Goal: Feedback & Contribution: Leave review/rating

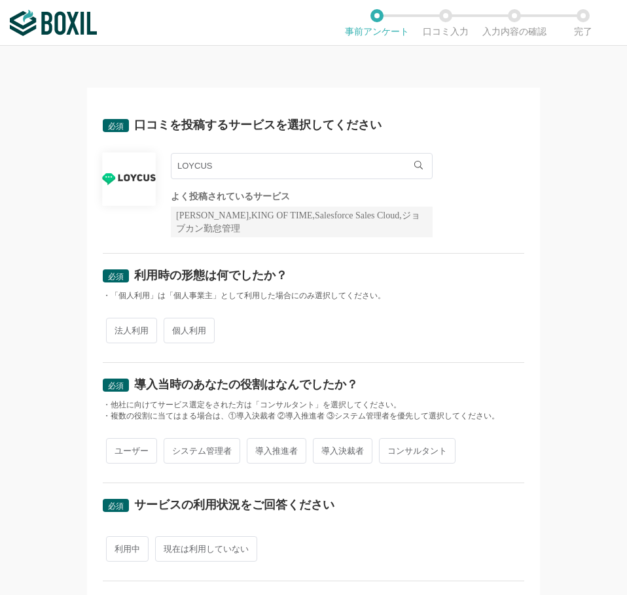
click at [135, 335] on span "法人利用" at bounding box center [131, 331] width 51 height 26
click at [118, 328] on input "法人利用" at bounding box center [113, 324] width 9 height 9
radio input "true"
click at [137, 462] on span "ユーザー" at bounding box center [131, 451] width 51 height 26
click at [118, 449] on input "ユーザー" at bounding box center [113, 444] width 9 height 9
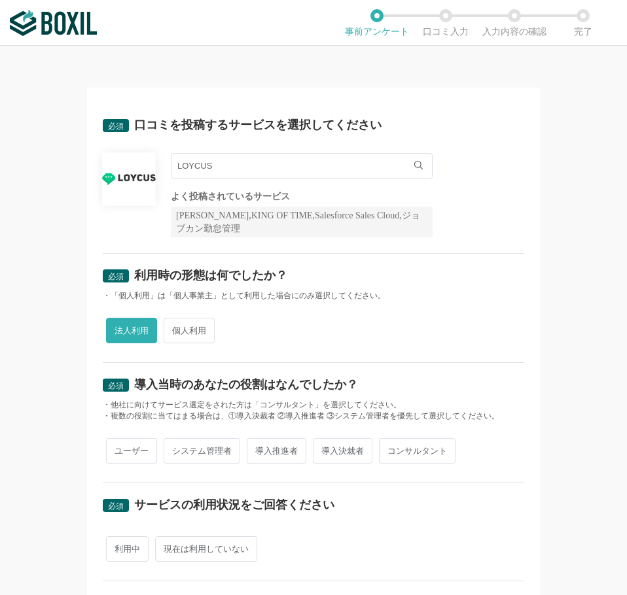
radio input "true"
click at [120, 544] on span "利用中" at bounding box center [127, 549] width 43 height 26
click at [118, 544] on input "利用中" at bounding box center [113, 542] width 9 height 9
radio input "true"
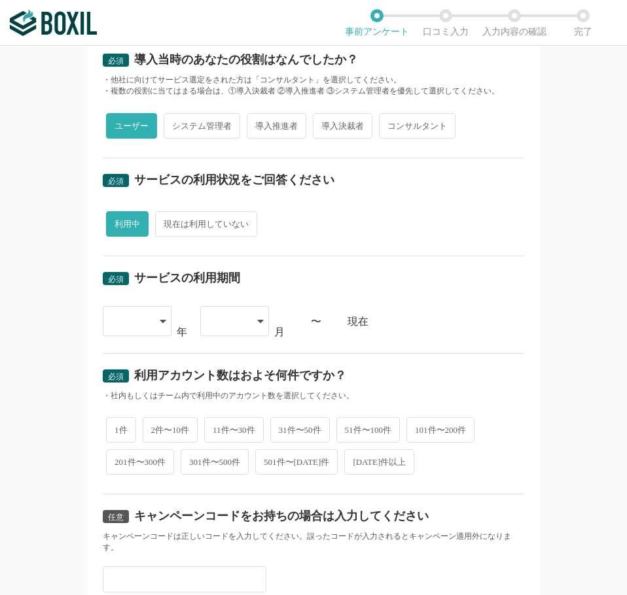
scroll to position [327, 0]
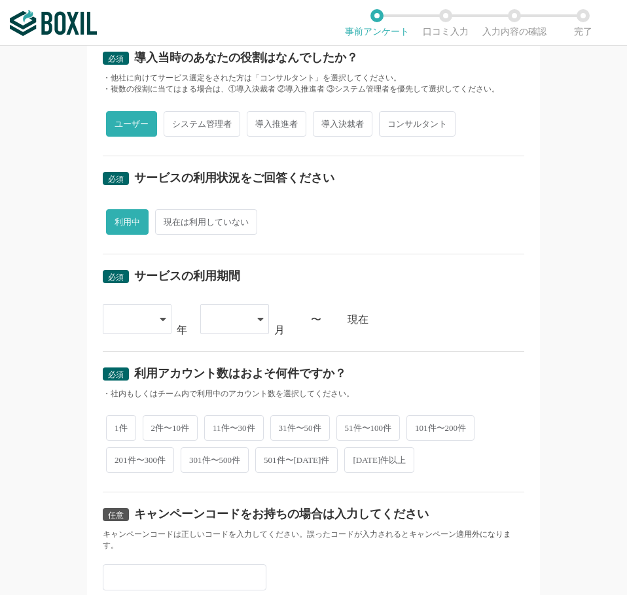
click at [137, 322] on div at bounding box center [130, 319] width 39 height 29
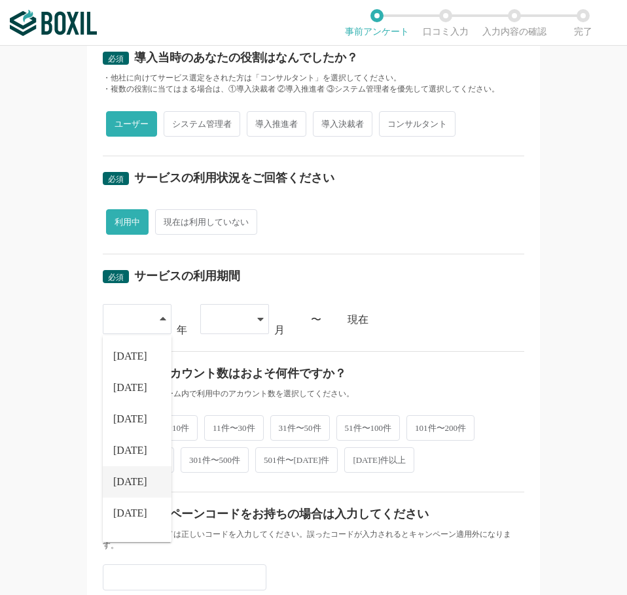
scroll to position [149, 0]
drag, startPoint x: 126, startPoint y: 519, endPoint x: 137, endPoint y: 498, distance: 23.4
click at [126, 519] on span "[DATE]" at bounding box center [130, 521] width 34 height 10
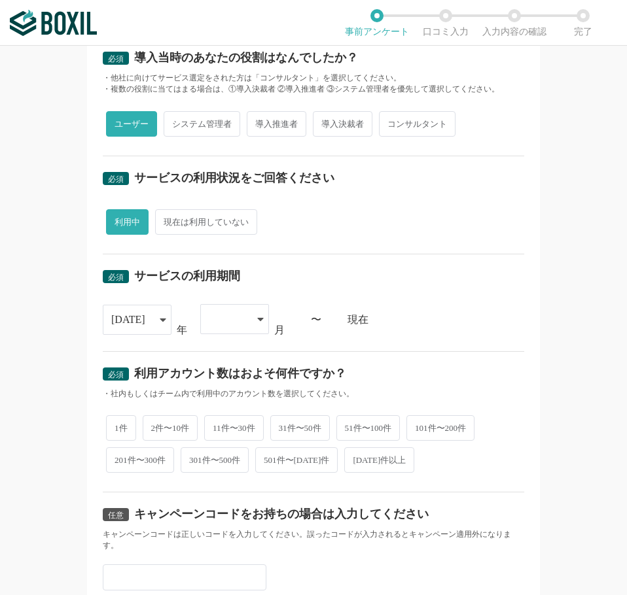
click at [221, 316] on div at bounding box center [228, 319] width 39 height 29
click at [221, 489] on li "05" at bounding box center [234, 481] width 69 height 31
click at [66, 347] on div "必須 口コミを投稿するサービスを選択してください LOYCUS LOYCUS よく投稿されているサービス Sansan,KING OF TIME,Salesf…" at bounding box center [313, 320] width 627 height 549
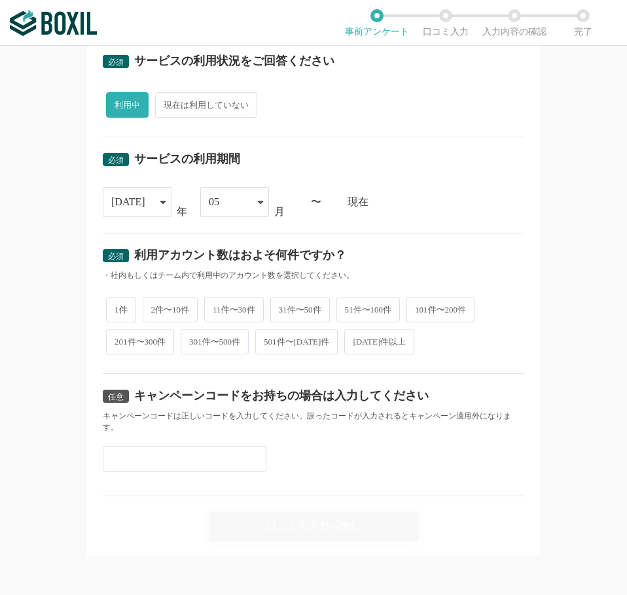
scroll to position [447, 0]
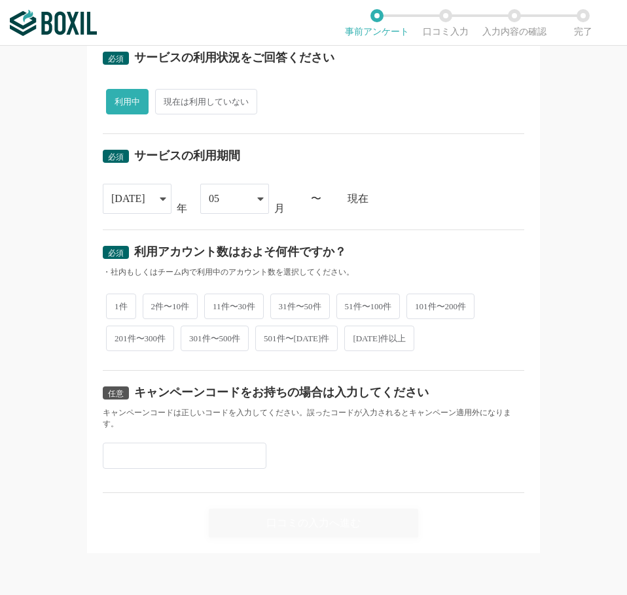
click at [111, 306] on span "1件" at bounding box center [121, 307] width 30 height 26
click at [111, 304] on input "1件" at bounding box center [113, 300] width 9 height 9
radio input "true"
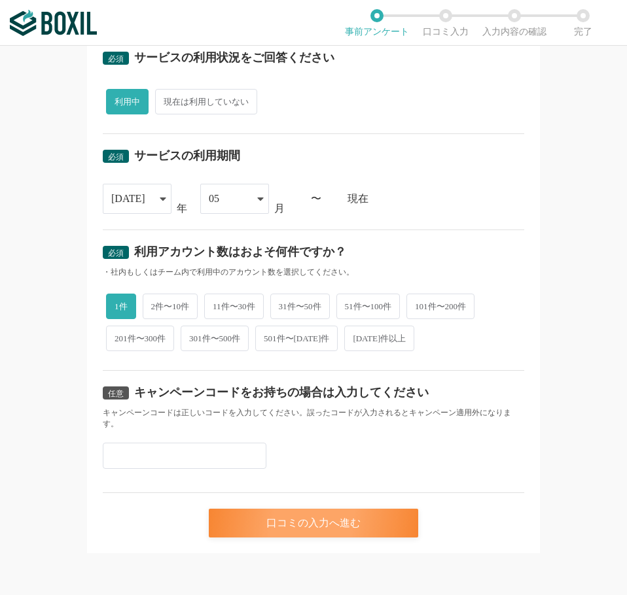
click at [235, 527] on div "口コミの入力へ進む" at bounding box center [313, 523] width 209 height 29
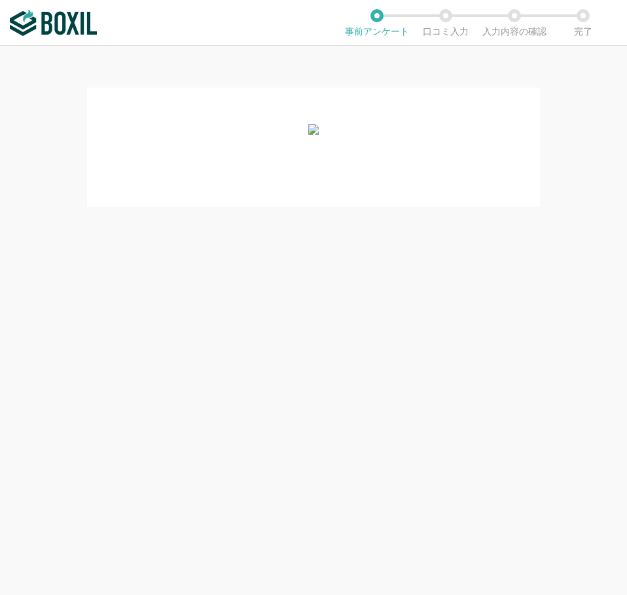
scroll to position [0, 0]
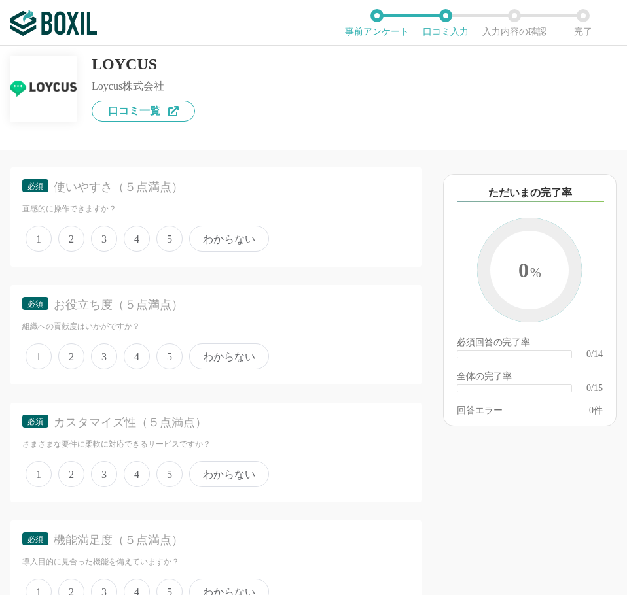
scroll to position [196, 0]
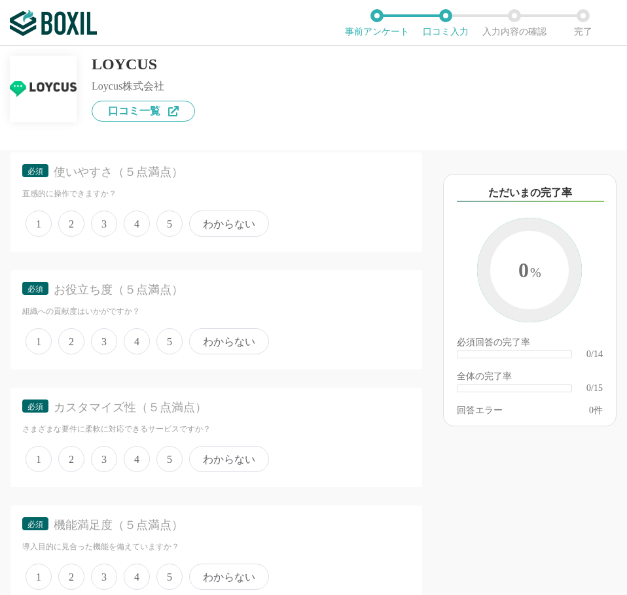
click at [132, 231] on span "4" at bounding box center [137, 224] width 26 height 26
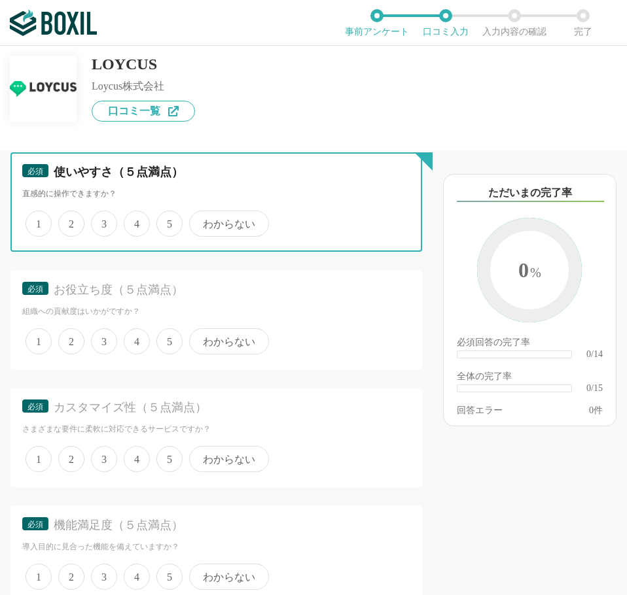
click at [132, 221] on input "4" at bounding box center [131, 217] width 9 height 9
radio input "true"
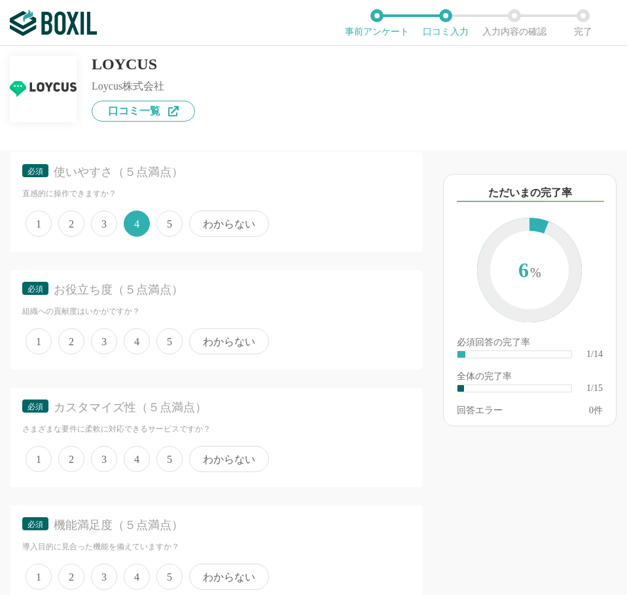
click at [169, 339] on span "5" at bounding box center [169, 341] width 26 height 26
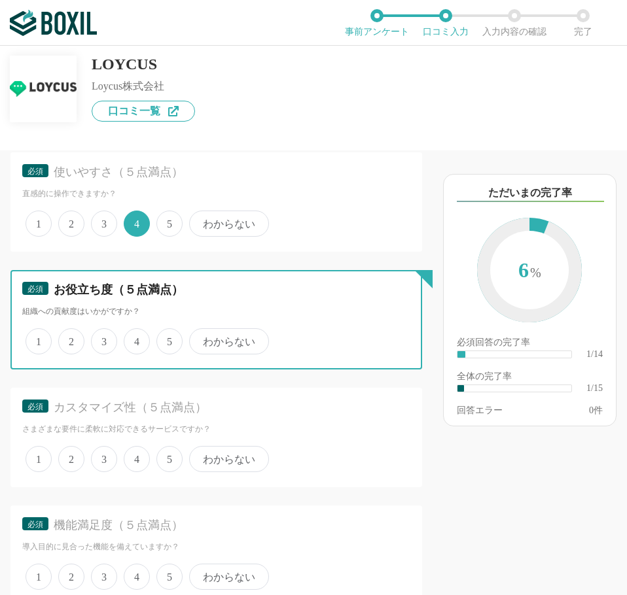
click at [168, 339] on input "5" at bounding box center [164, 334] width 9 height 9
radio input "true"
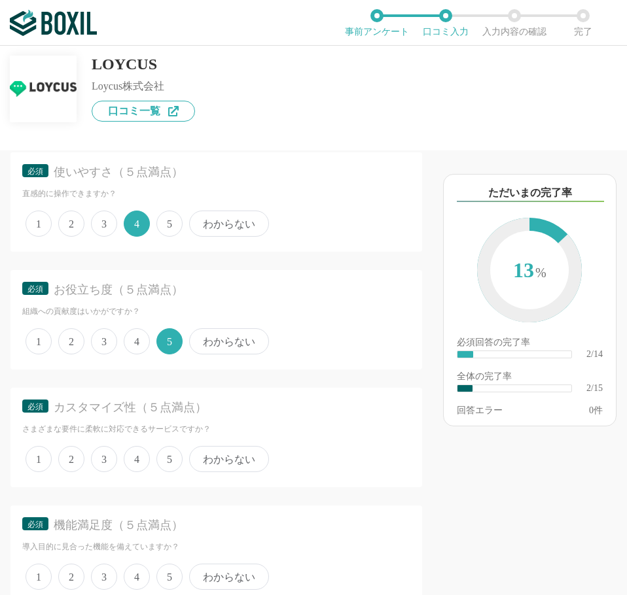
click at [166, 455] on span "5" at bounding box center [169, 459] width 26 height 26
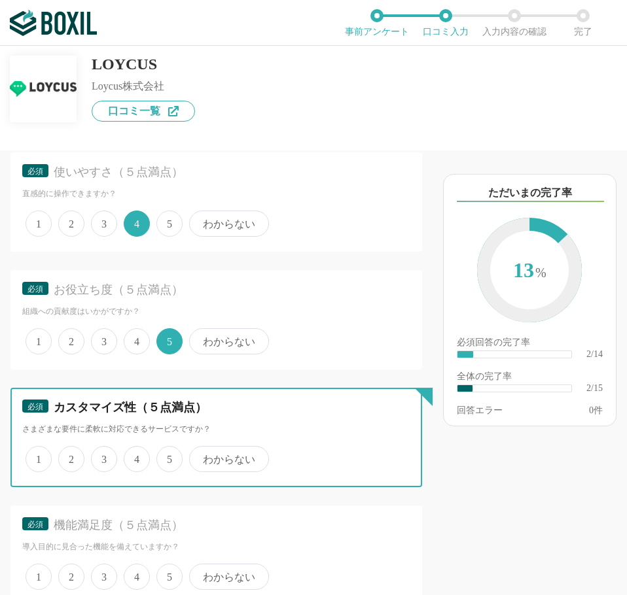
click at [166, 455] on input "5" at bounding box center [164, 452] width 9 height 9
radio input "true"
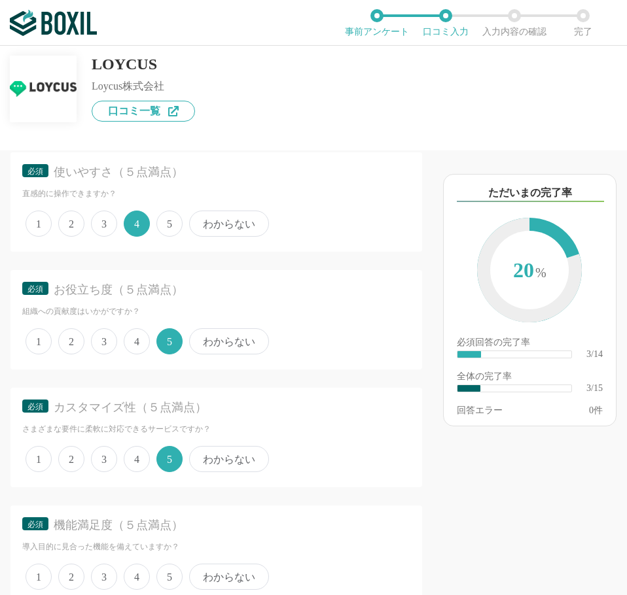
click at [166, 573] on span "5" at bounding box center [169, 577] width 26 height 26
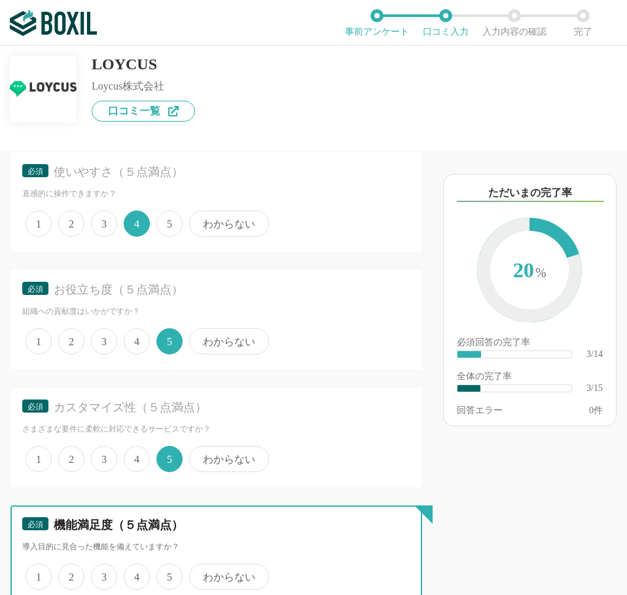
click at [166, 573] on input "5" at bounding box center [164, 570] width 9 height 9
radio input "true"
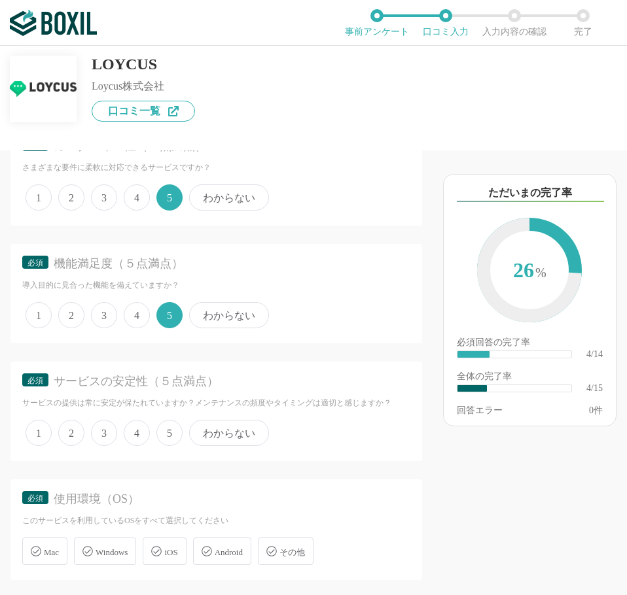
click at [164, 439] on span "5" at bounding box center [169, 433] width 26 height 26
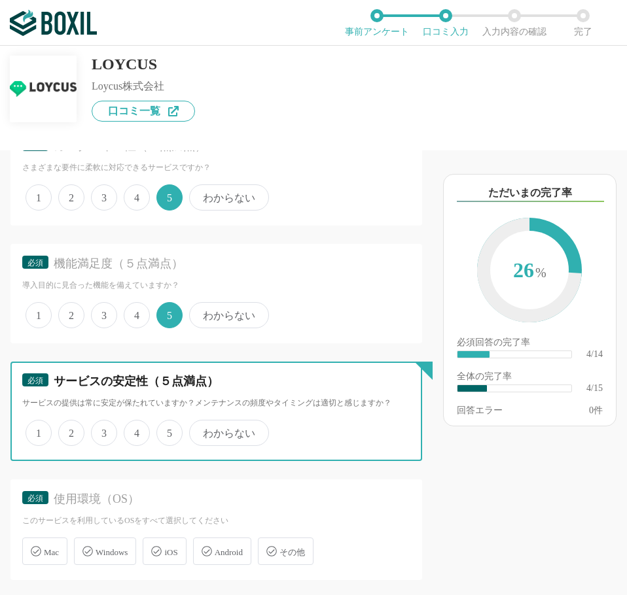
click at [164, 430] on input "5" at bounding box center [164, 426] width 9 height 9
radio input "true"
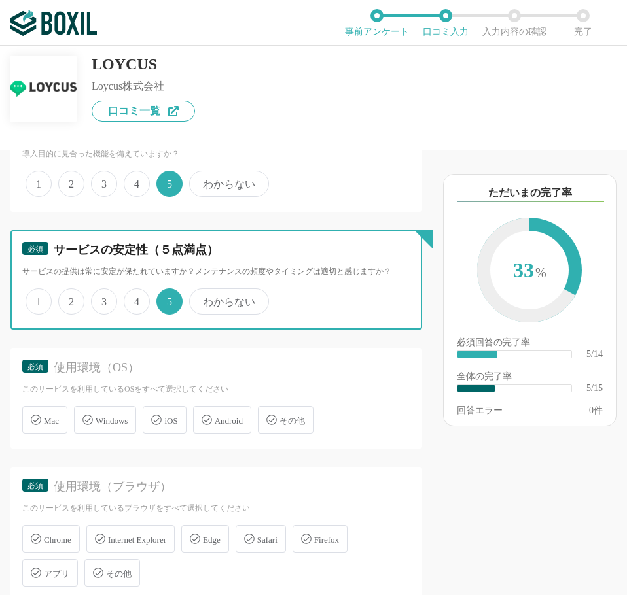
scroll to position [654, 0]
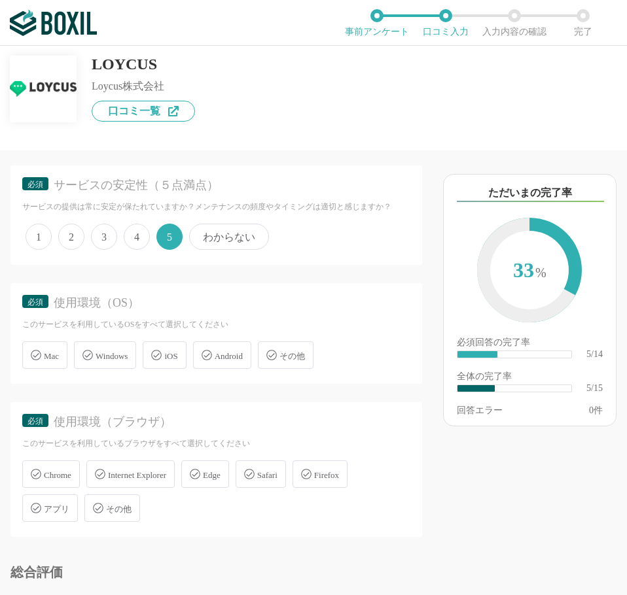
click at [97, 355] on span "Windows" at bounding box center [111, 356] width 32 height 10
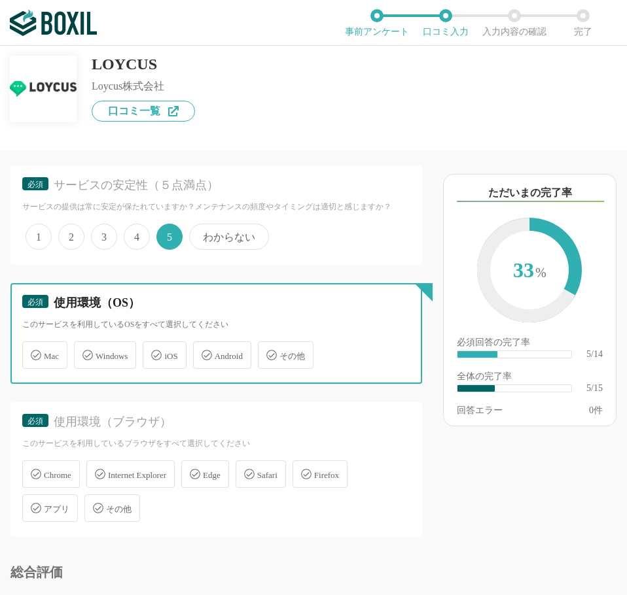
click at [85, 352] on input "Windows" at bounding box center [81, 347] width 9 height 9
checkbox input "true"
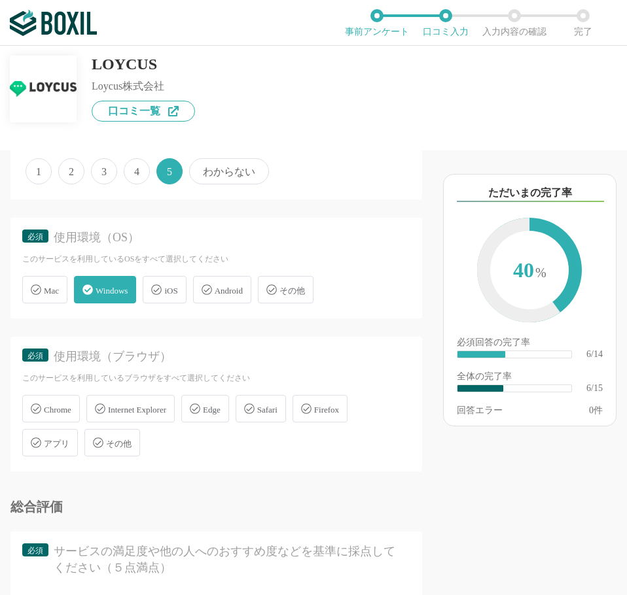
click at [69, 412] on span "Chrome" at bounding box center [57, 410] width 27 height 10
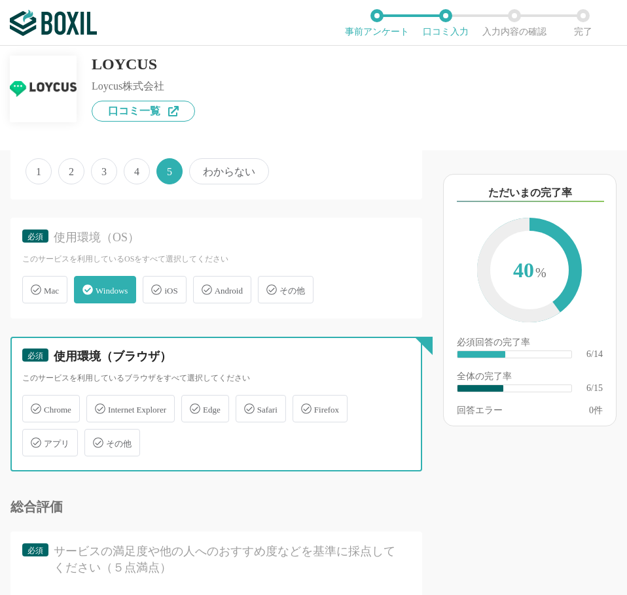
click at [33, 406] on input "Chrome" at bounding box center [29, 401] width 9 height 9
checkbox input "true"
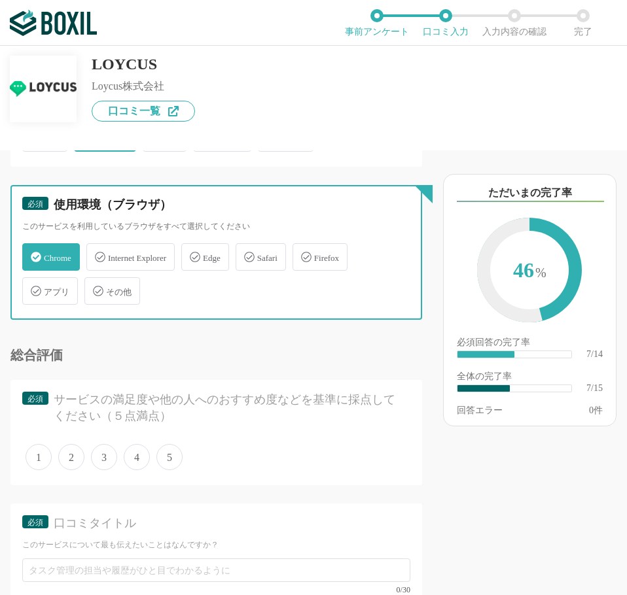
scroll to position [916, 0]
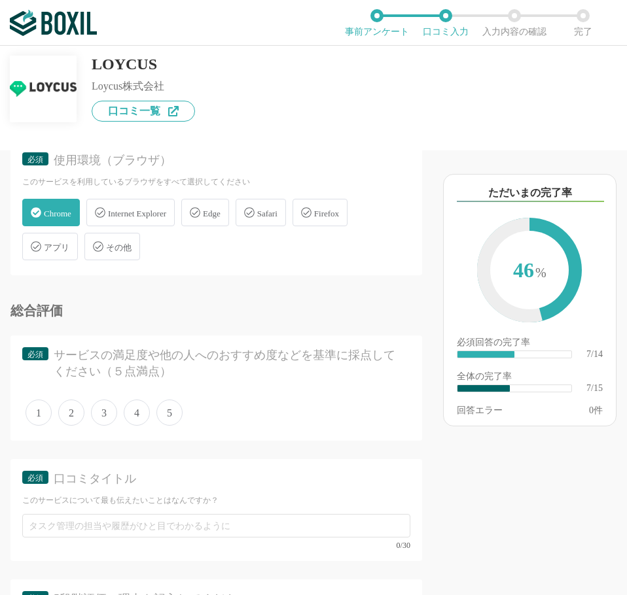
click at [159, 411] on span "5" at bounding box center [169, 413] width 26 height 26
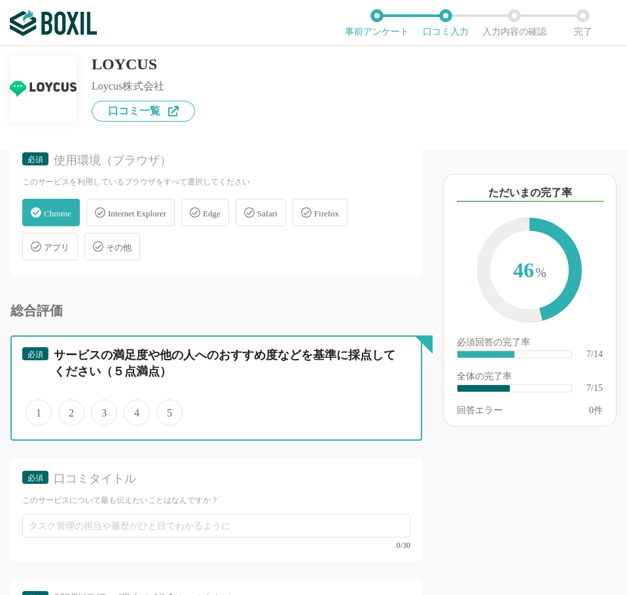
click at [160, 410] on input "5" at bounding box center [164, 406] width 9 height 9
radio input "true"
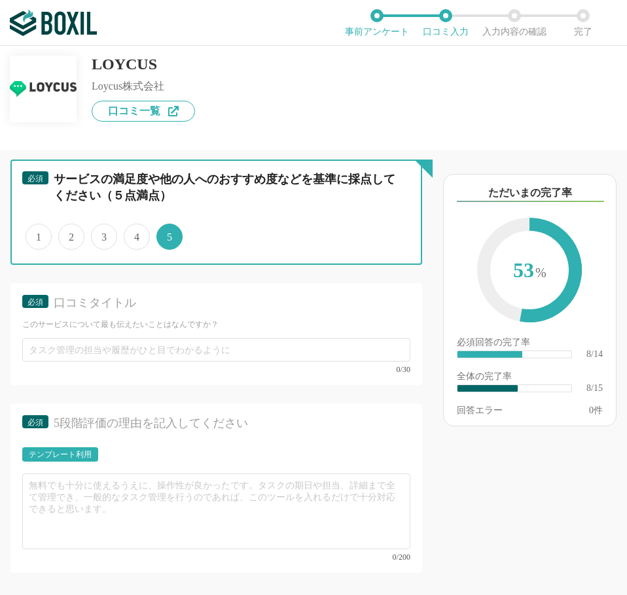
scroll to position [1112, 0]
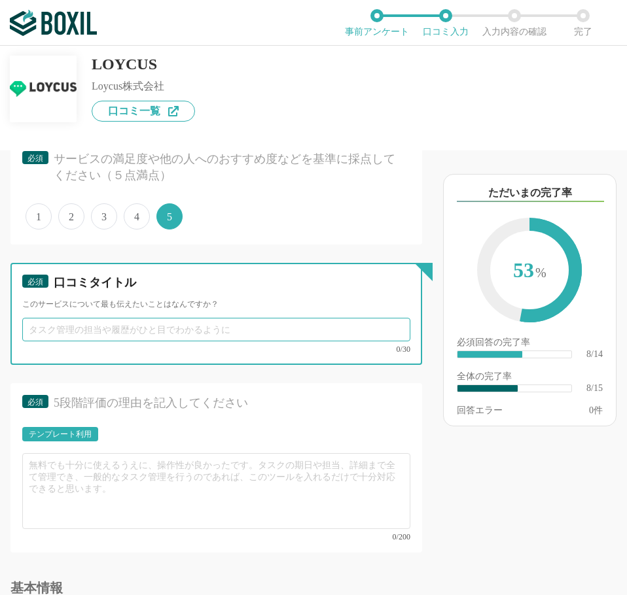
click at [116, 330] on input "text" at bounding box center [216, 330] width 388 height 24
paste input "タグ×シナリオで個別最適化とCV改善"
type input "タグ×シナリオで個別最適化とCV改善"
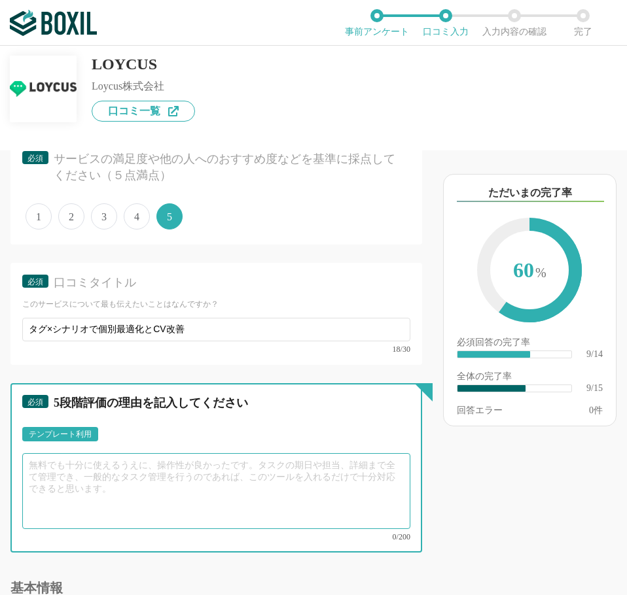
click at [203, 500] on textarea at bounding box center [216, 491] width 388 height 76
paste textarea "タグ付けとセグメント配信で、ユーザーの行動に応じた出し分けがしやすくなりました。「申し込み完了」タグを起点にしたシナリオ配信も直感的で、アンケート結果をすぐ確…"
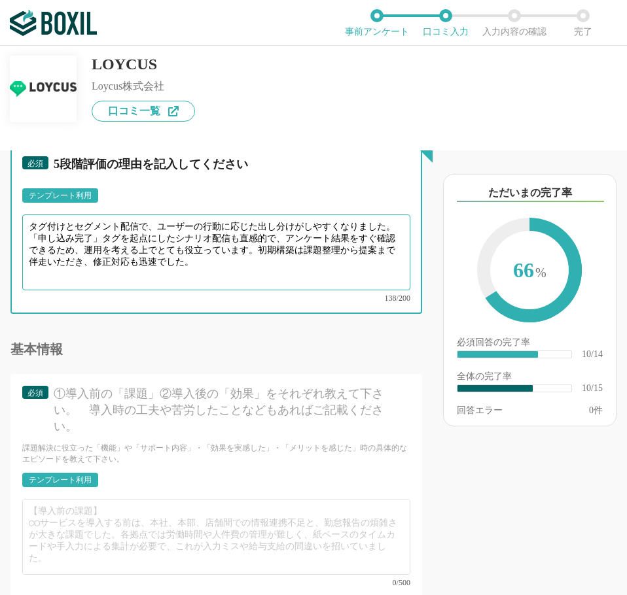
scroll to position [1374, 0]
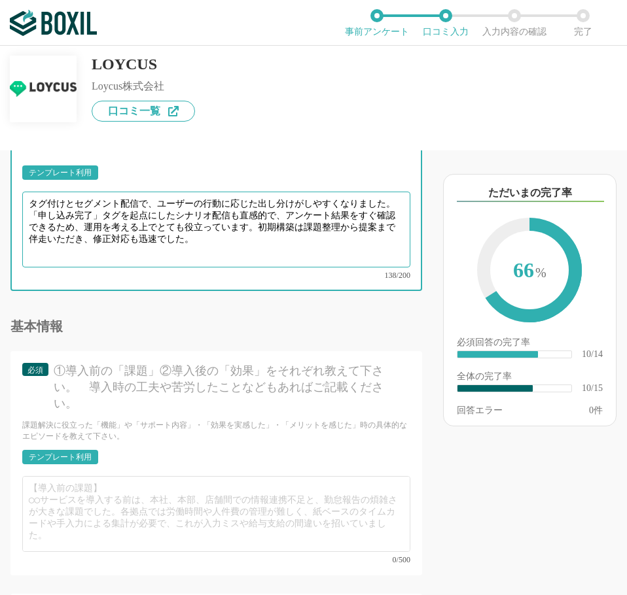
type textarea "タグ付けとセグメント配信で、ユーザーの行動に応じた出し分けがしやすくなりました。「申し込み完了」タグを起点にしたシナリオ配信も直感的で、アンケート結果をすぐ確…"
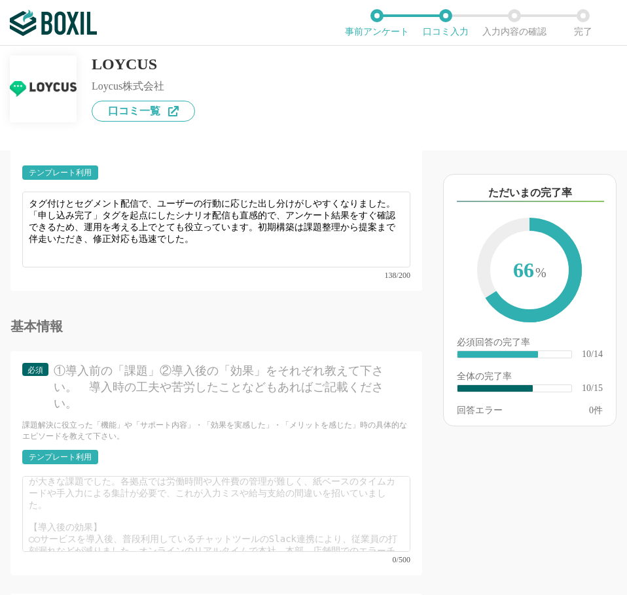
scroll to position [46, 0]
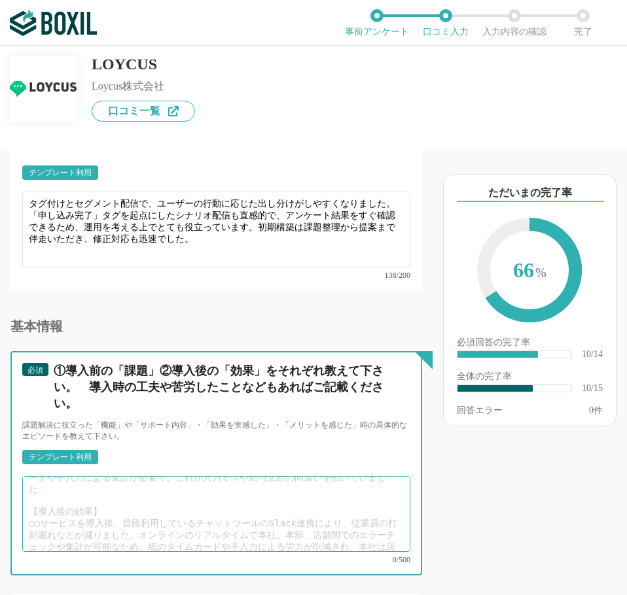
click at [106, 483] on textarea at bounding box center [216, 514] width 388 height 76
paste textarea "導入により、見えにくかった離脱ポイントが可視化できたことで、タグ付けとシナリオ配信で「申し込み完了」等のトリガーに応じた自動分岐が可能になりました。また、個別…"
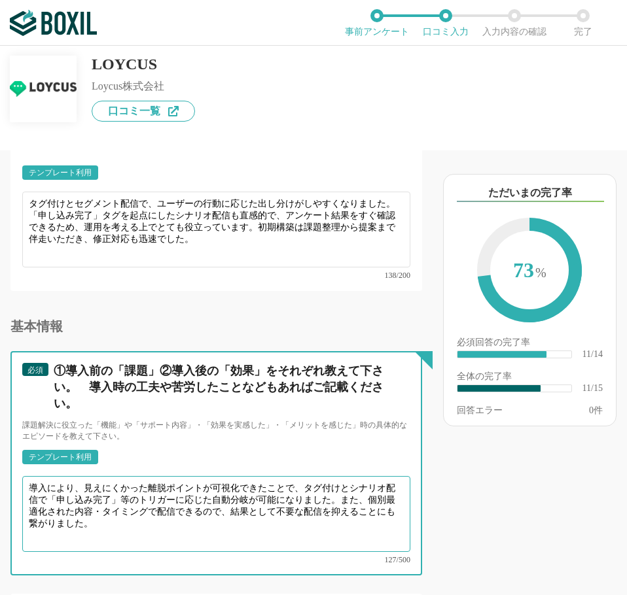
scroll to position [0, 0]
type textarea "導入により、見えにくかった離脱ポイントが可視化できたことで、タグ付けとシナリオ配信で「申し込み完了」等のトリガーに応じた自動分岐が可能になりました。また、個別…"
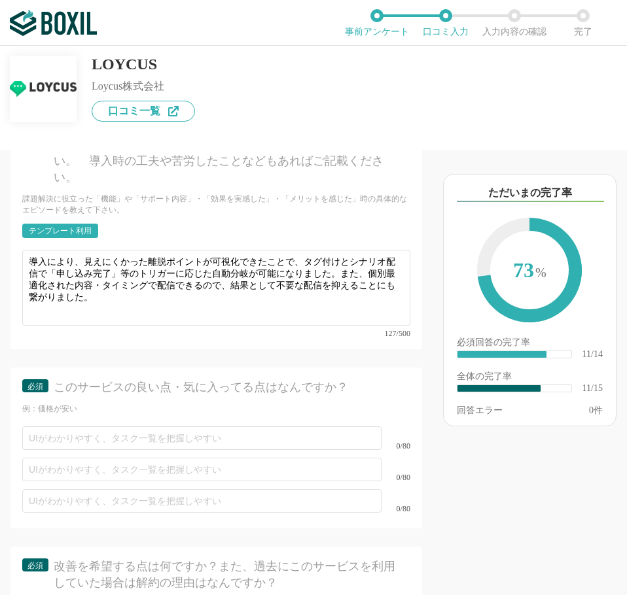
scroll to position [1635, 0]
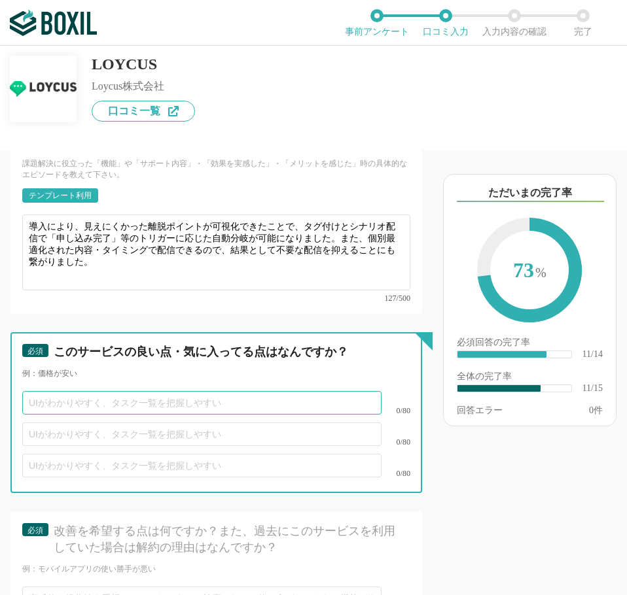
click at [155, 391] on input "text" at bounding box center [201, 403] width 359 height 24
paste input "シナリオ配信でユーザー毎に最適化された配信ができる点が魅力です。"
type input "シナリオ配信でユーザー毎に最適化された配信ができる点が魅力です。"
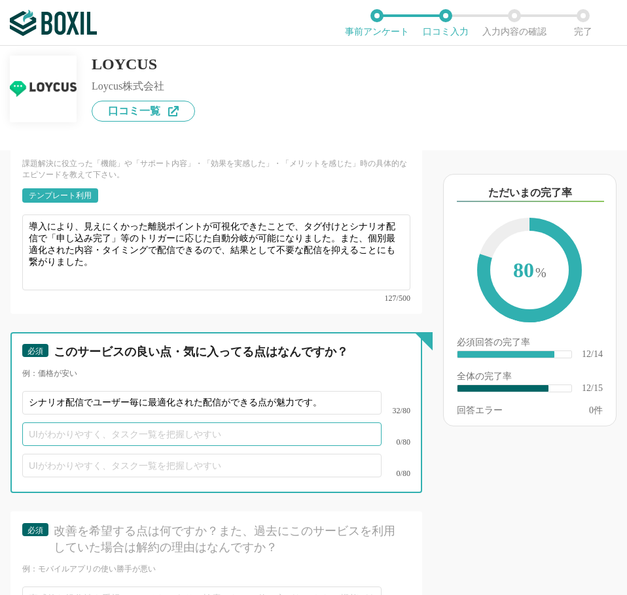
click at [162, 423] on input "text" at bounding box center [201, 435] width 359 height 24
paste input "アンケートや配信結果をタイムレス確認できるため改善サイクルが加速しました"
type input "アンケートや配信結果をタイムレス確認できるため改善サイクルが加速しました 。"
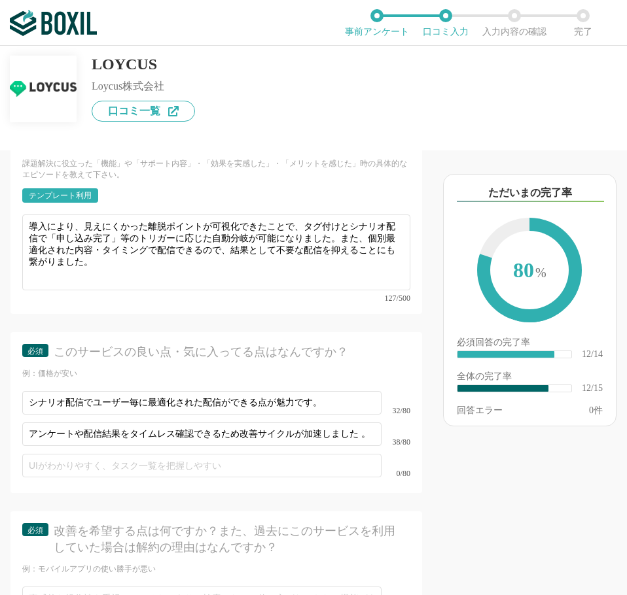
scroll to position [0, 0]
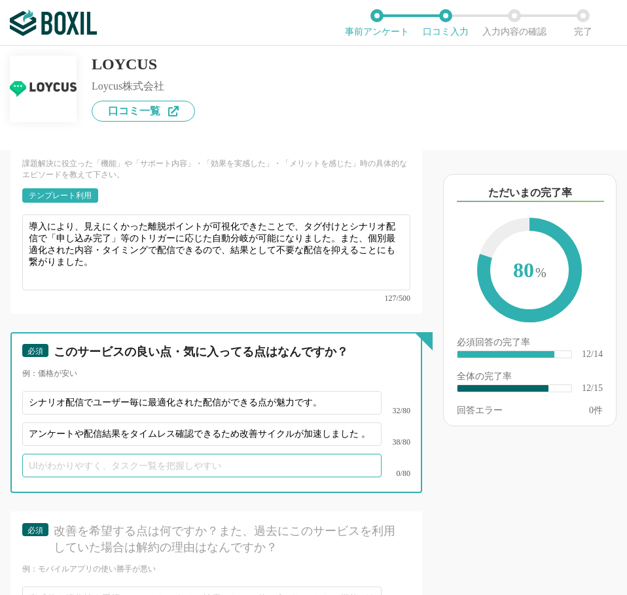
click at [118, 454] on input "text" at bounding box center [201, 466] width 359 height 24
paste input "テンプレートも機能がシンプルで使いやすいと感じています。"
type input "テンプレートも機能がシンプルで使いやすいと感じています。"
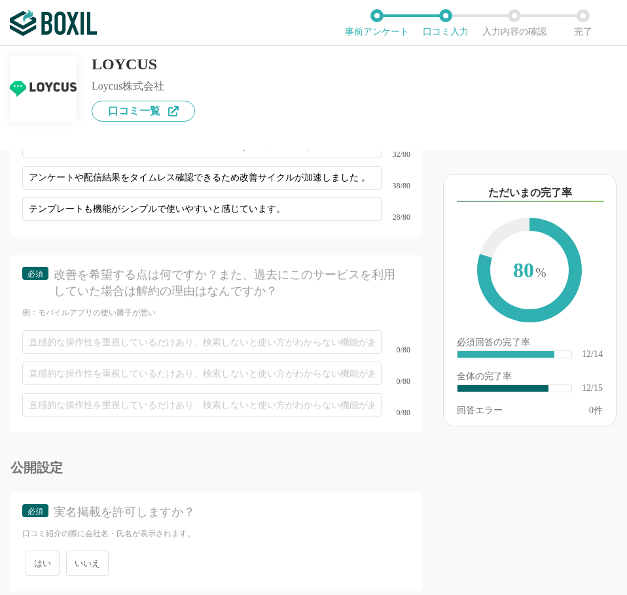
scroll to position [1897, 0]
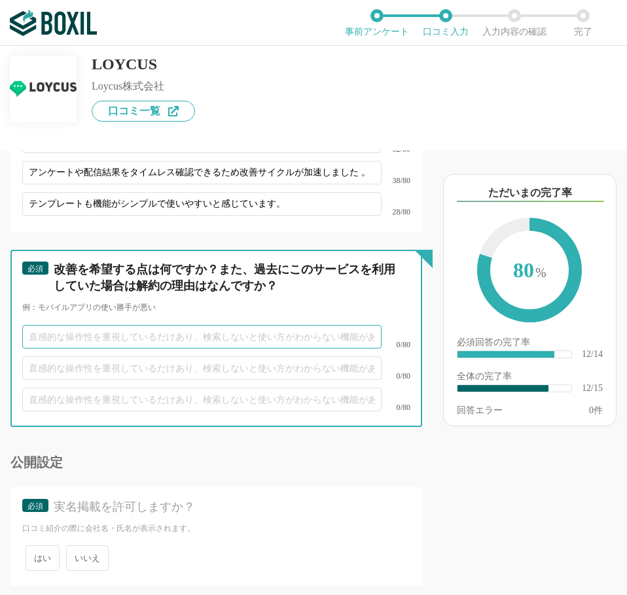
click at [101, 325] on input "text" at bounding box center [201, 337] width 359 height 24
paste input "メニュー用語や管理画面の導線がややわかりづらいため、改善してほしいです。"
type input "メニュー用語や管理画面の導線がややわかりづらいため、改善してほしいです。"
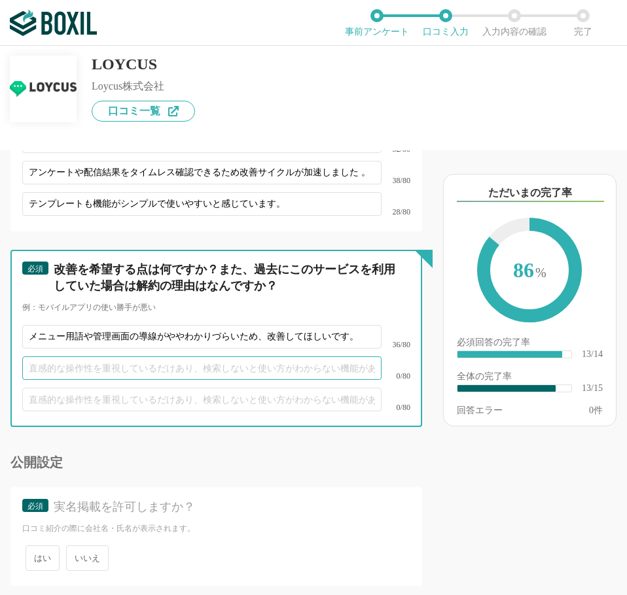
click at [160, 357] on input "text" at bounding box center [201, 368] width 359 height 24
paste input "管理画面から該当のヘルプページへ直接遷移できるリンクが欲しいです。"
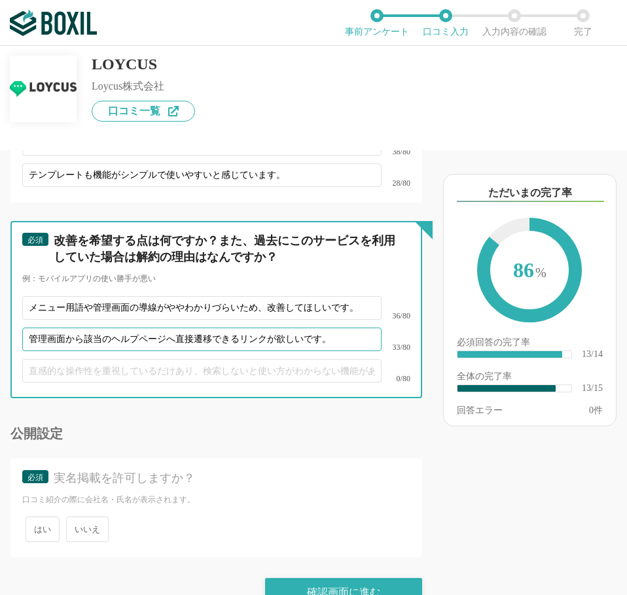
scroll to position [1941, 0]
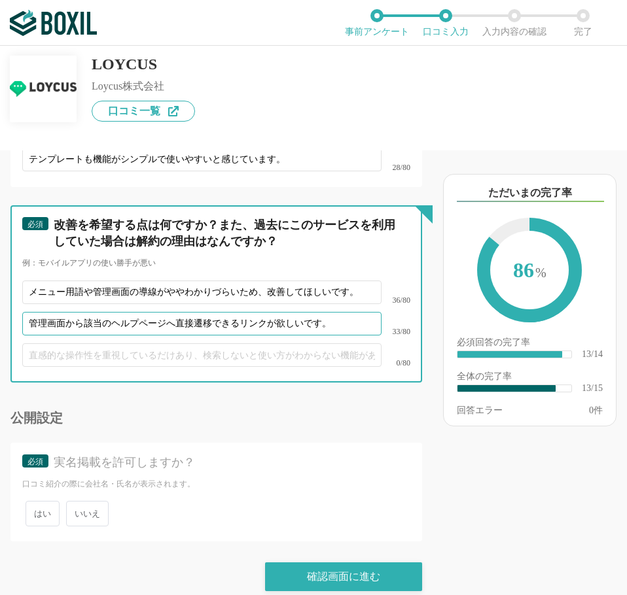
type input "管理画面から該当のヘルプページへ直接遷移できるリンクが欲しいです。"
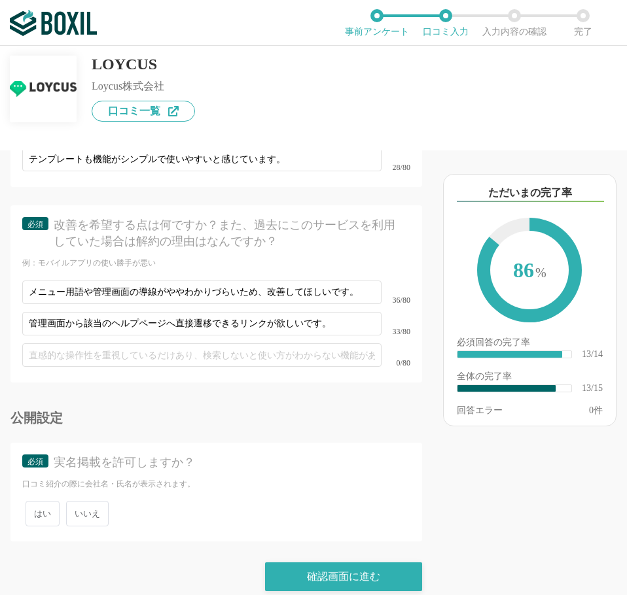
click at [92, 501] on span "いいえ" at bounding box center [87, 514] width 43 height 26
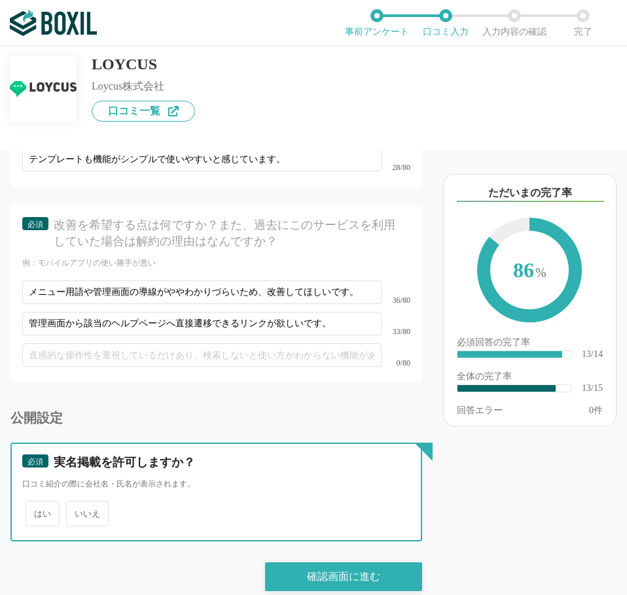
click at [78, 503] on input "いいえ" at bounding box center [73, 507] width 9 height 9
radio input "true"
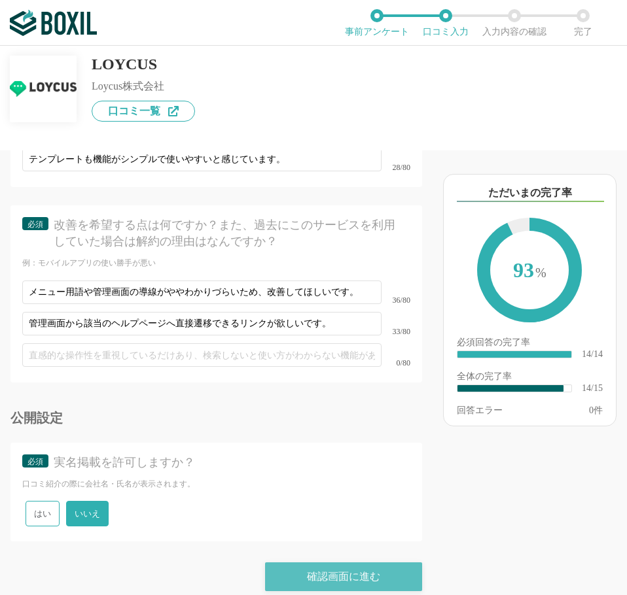
click at [334, 563] on div "確認画面に進む" at bounding box center [343, 577] width 157 height 29
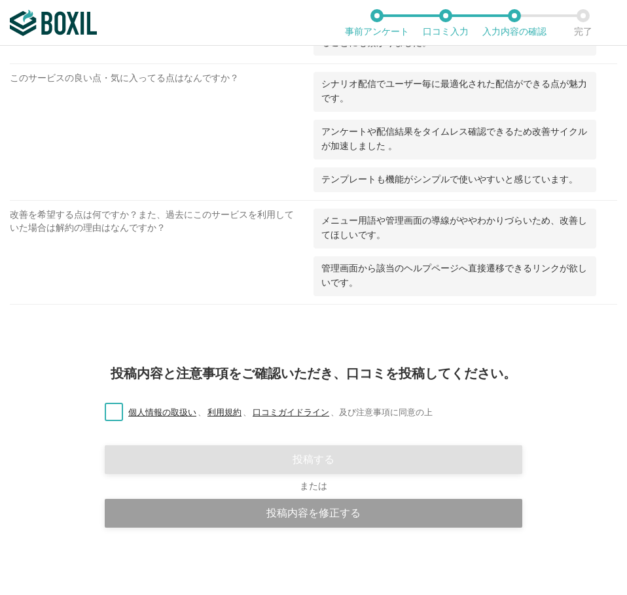
scroll to position [919, 0]
click at [110, 413] on label "個人情報の取扱い 、 利用規約 、 口コミガイドライン 、 及び注意事項に同意の上" at bounding box center [263, 413] width 338 height 14
click at [0, 0] on input "個人情報の取扱い 、 利用規約 、 口コミガイドライン 、 及び注意事項に同意の上" at bounding box center [0, 0] width 0 height 0
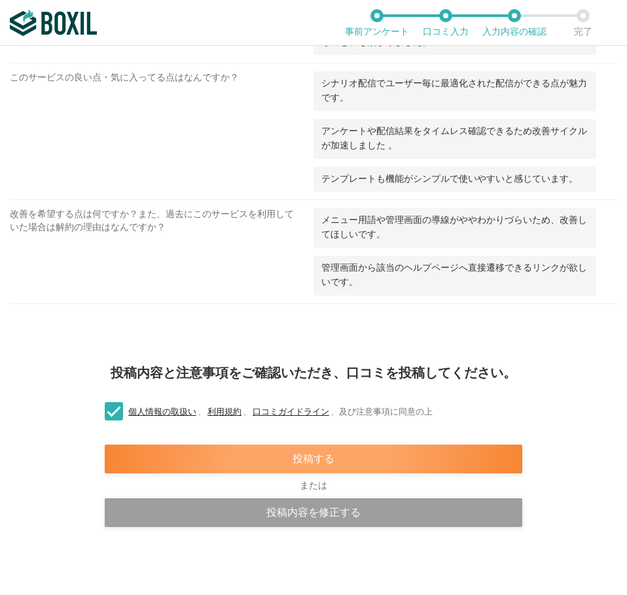
click at [252, 460] on div "投稿する" at bounding box center [313, 459] width 417 height 29
